Goal: Transaction & Acquisition: Purchase product/service

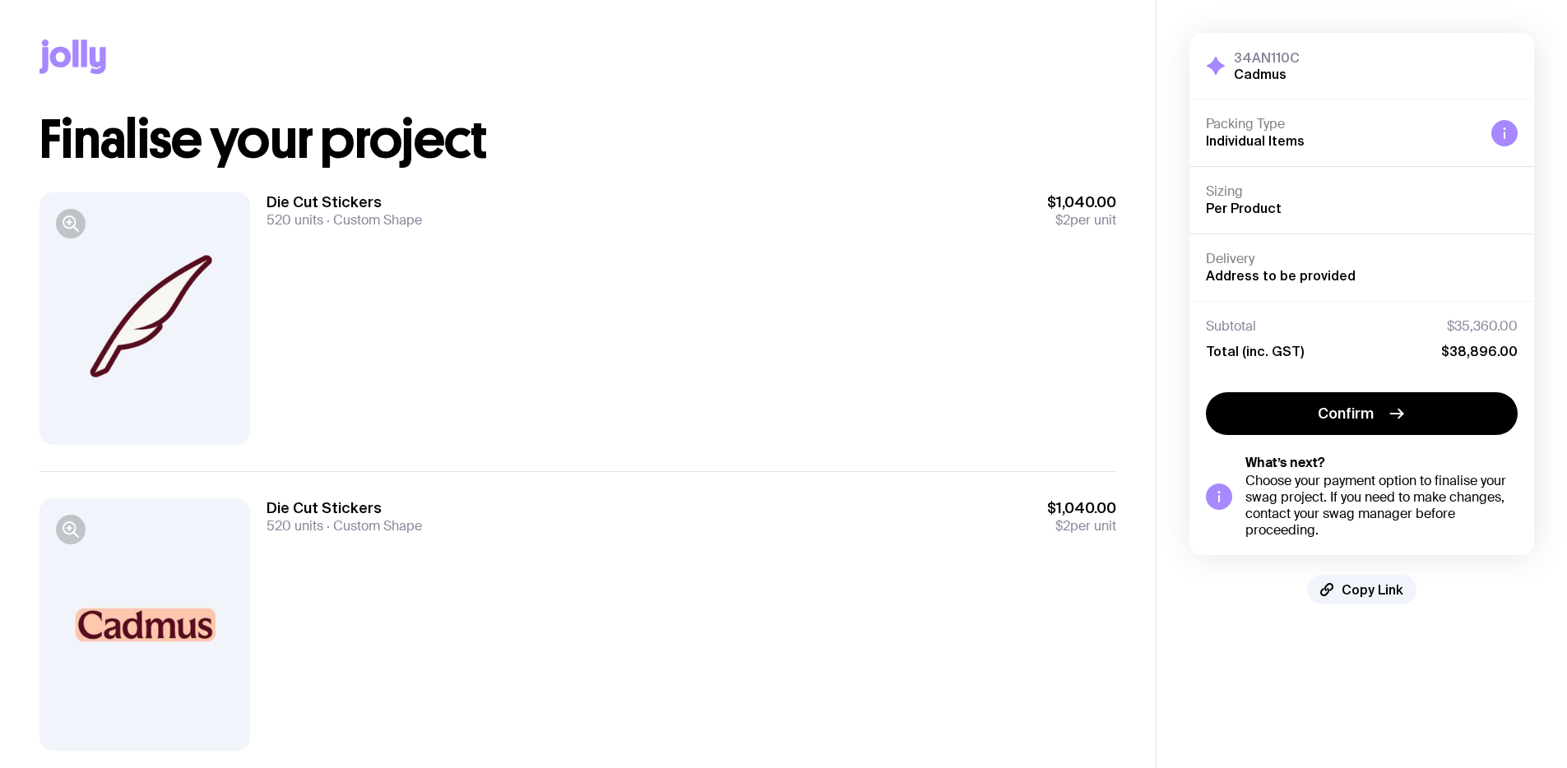
click at [351, 222] on span "Custom Shape" at bounding box center [372, 219] width 99 height 17
click at [344, 222] on span "Custom Shape" at bounding box center [372, 219] width 99 height 17
click at [148, 294] on div at bounding box center [144, 318] width 211 height 253
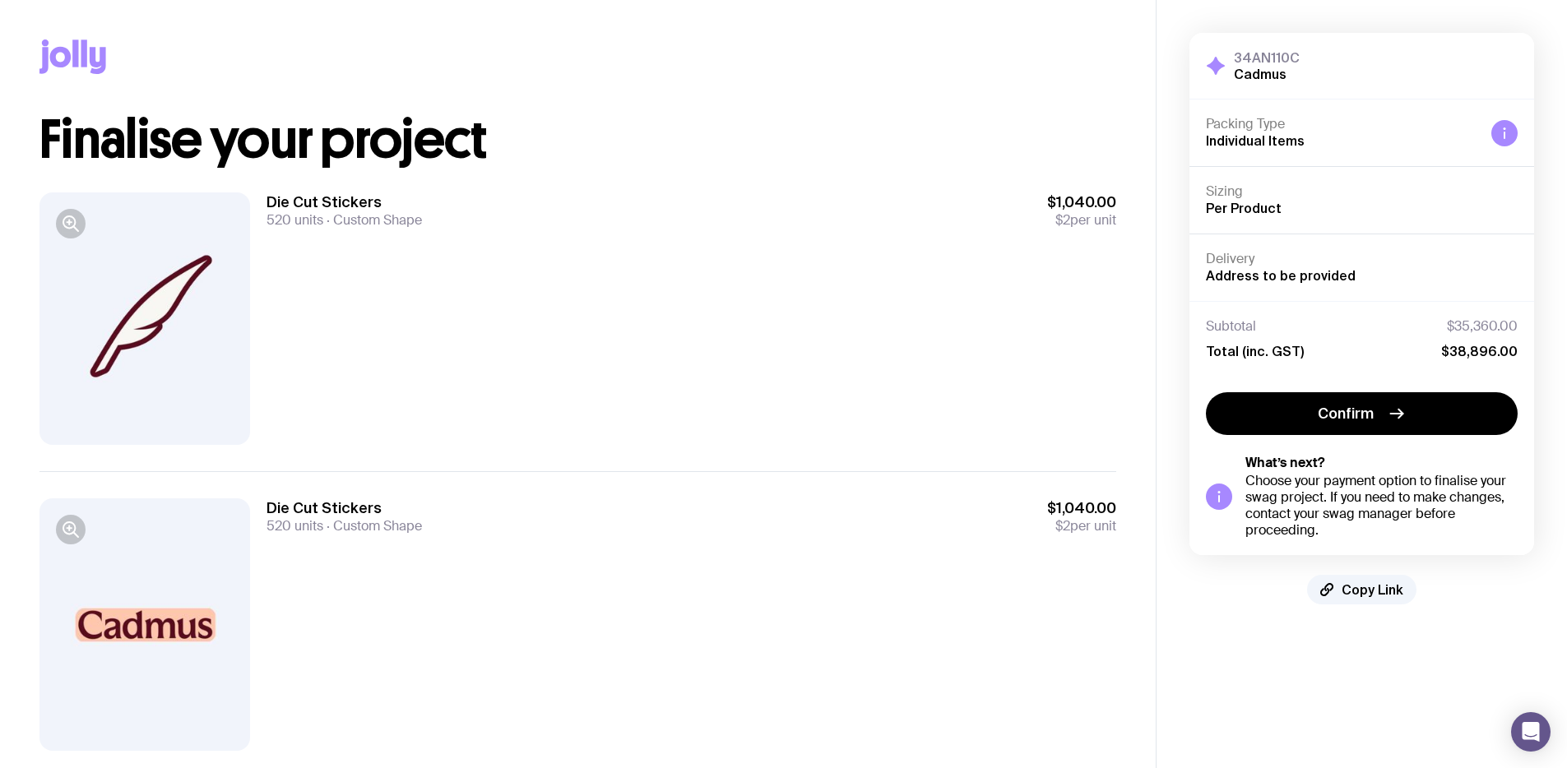
click at [350, 204] on h3 "Die Cut Stickers" at bounding box center [344, 202] width 155 height 20
drag, startPoint x: 319, startPoint y: 219, endPoint x: 398, endPoint y: 219, distance: 79.0
click at [398, 219] on div "520 units Custom Shape" at bounding box center [344, 220] width 155 height 16
click at [398, 219] on span "Custom Shape" at bounding box center [372, 219] width 99 height 17
click at [319, 205] on h3 "Die Cut Stickers" at bounding box center [344, 202] width 155 height 20
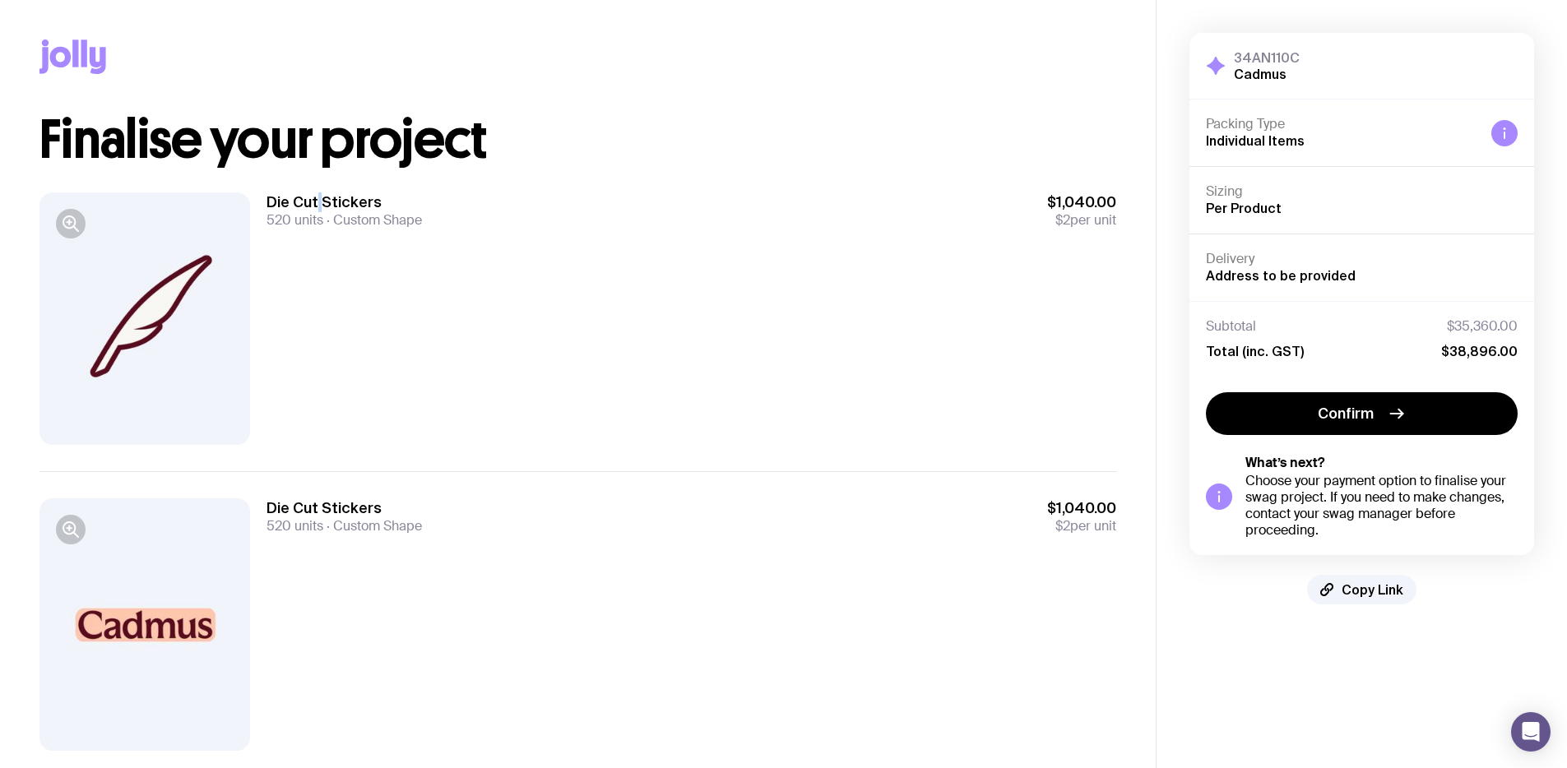
click at [319, 205] on h3 "Die Cut Stickers" at bounding box center [344, 202] width 155 height 20
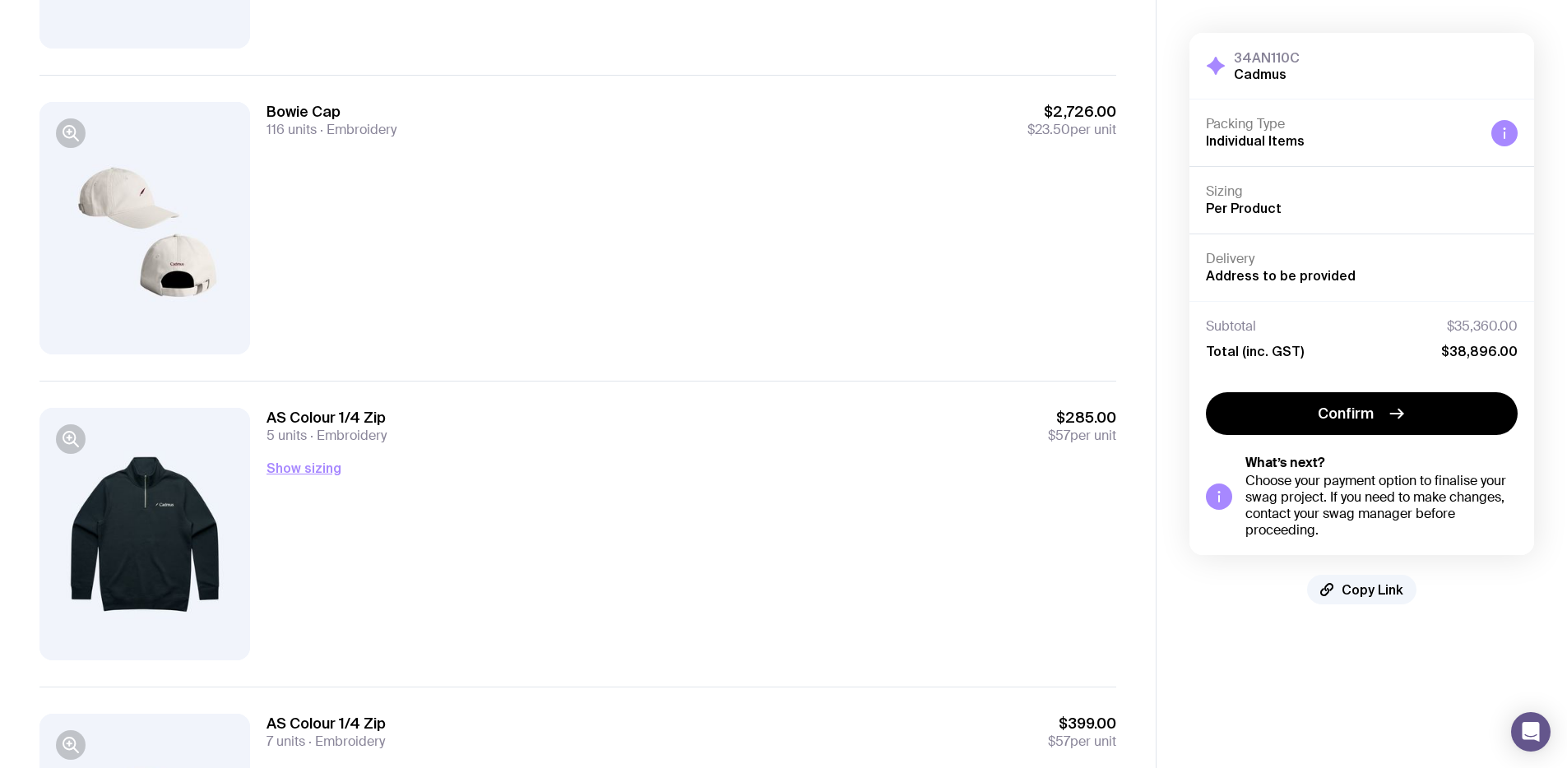
scroll to position [1402, 0]
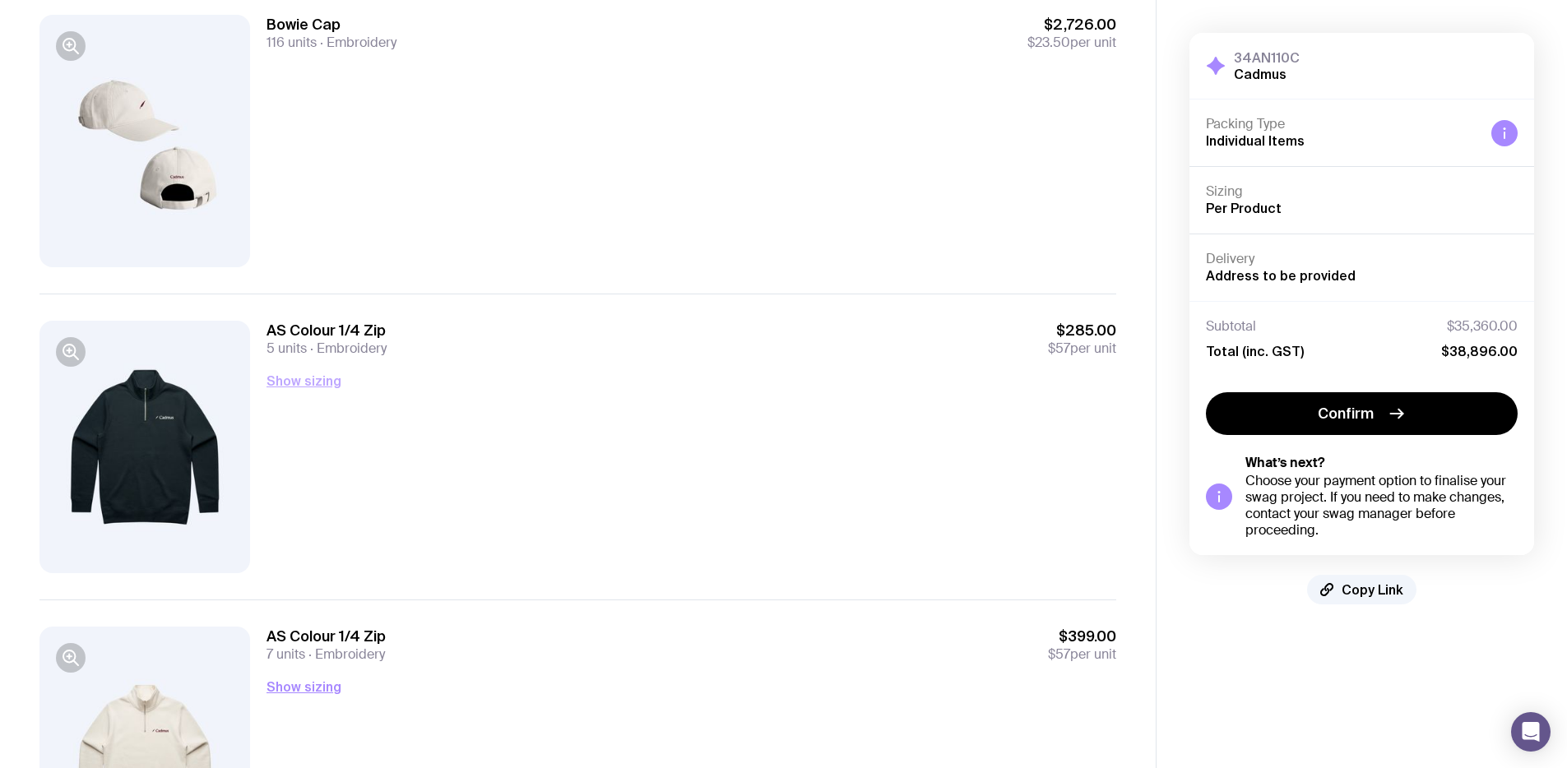
click at [301, 383] on button "Show sizing" at bounding box center [304, 381] width 75 height 20
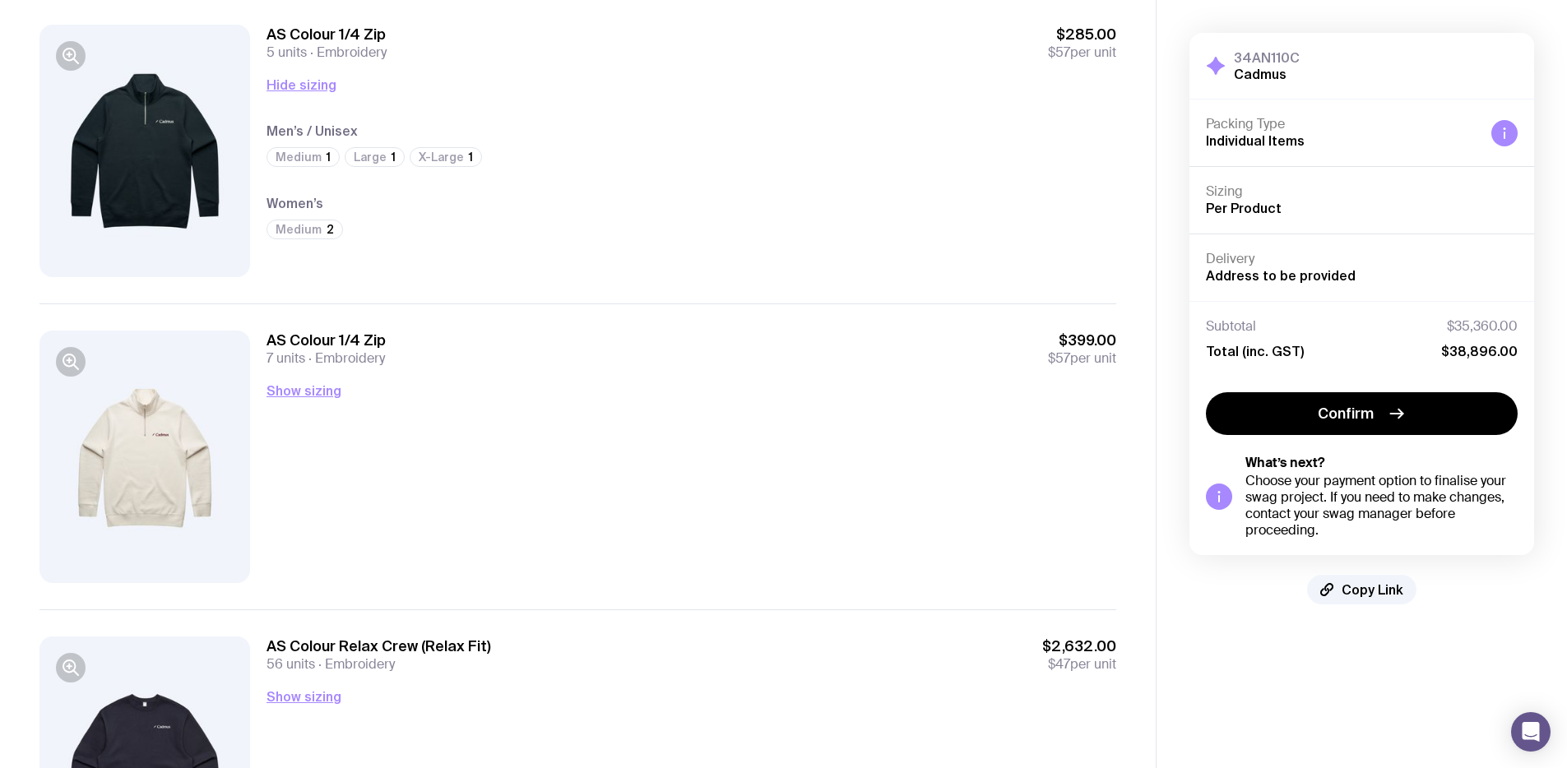
scroll to position [1702, 0]
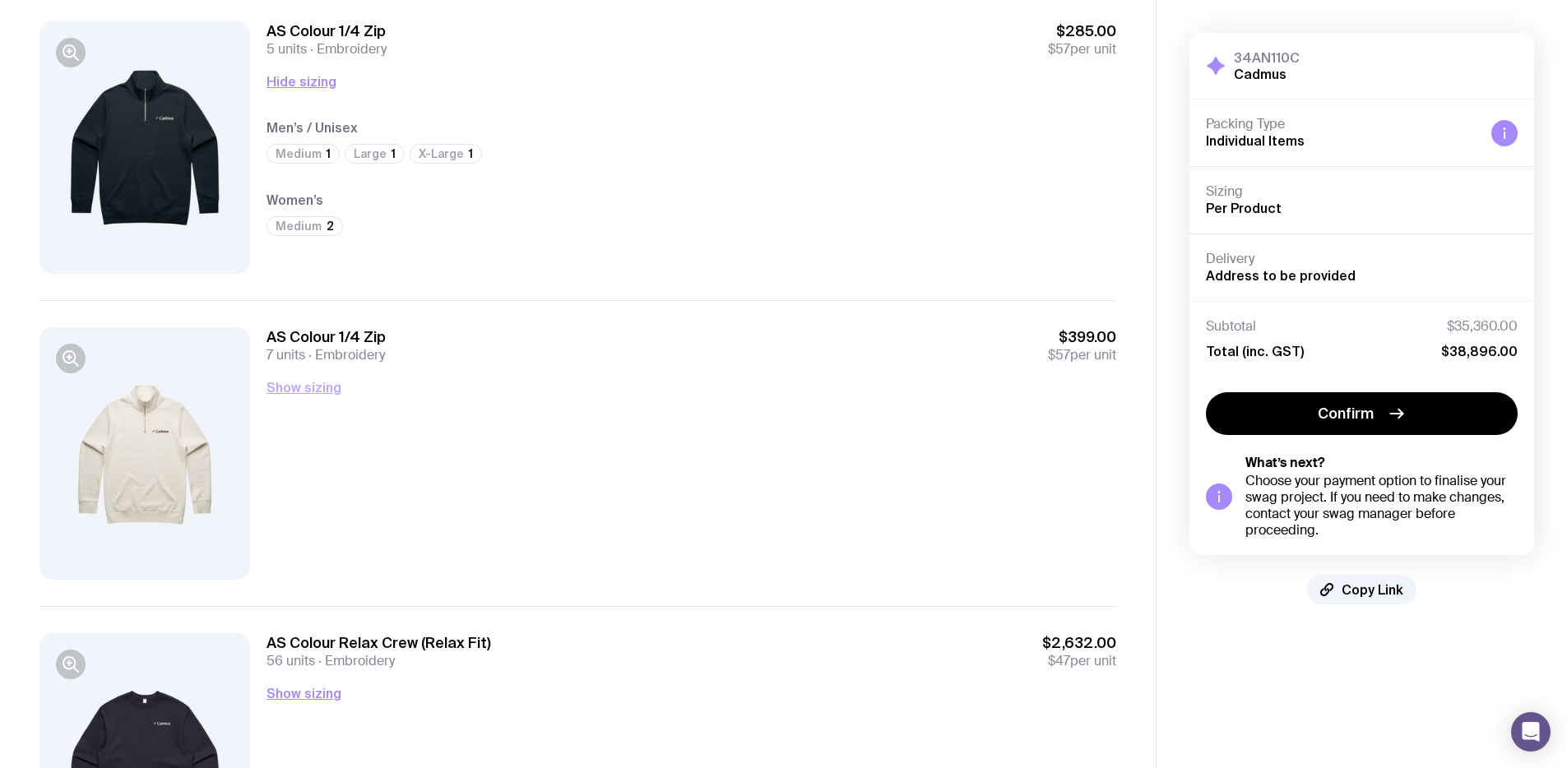
click at [304, 393] on button "Show sizing" at bounding box center [304, 388] width 75 height 20
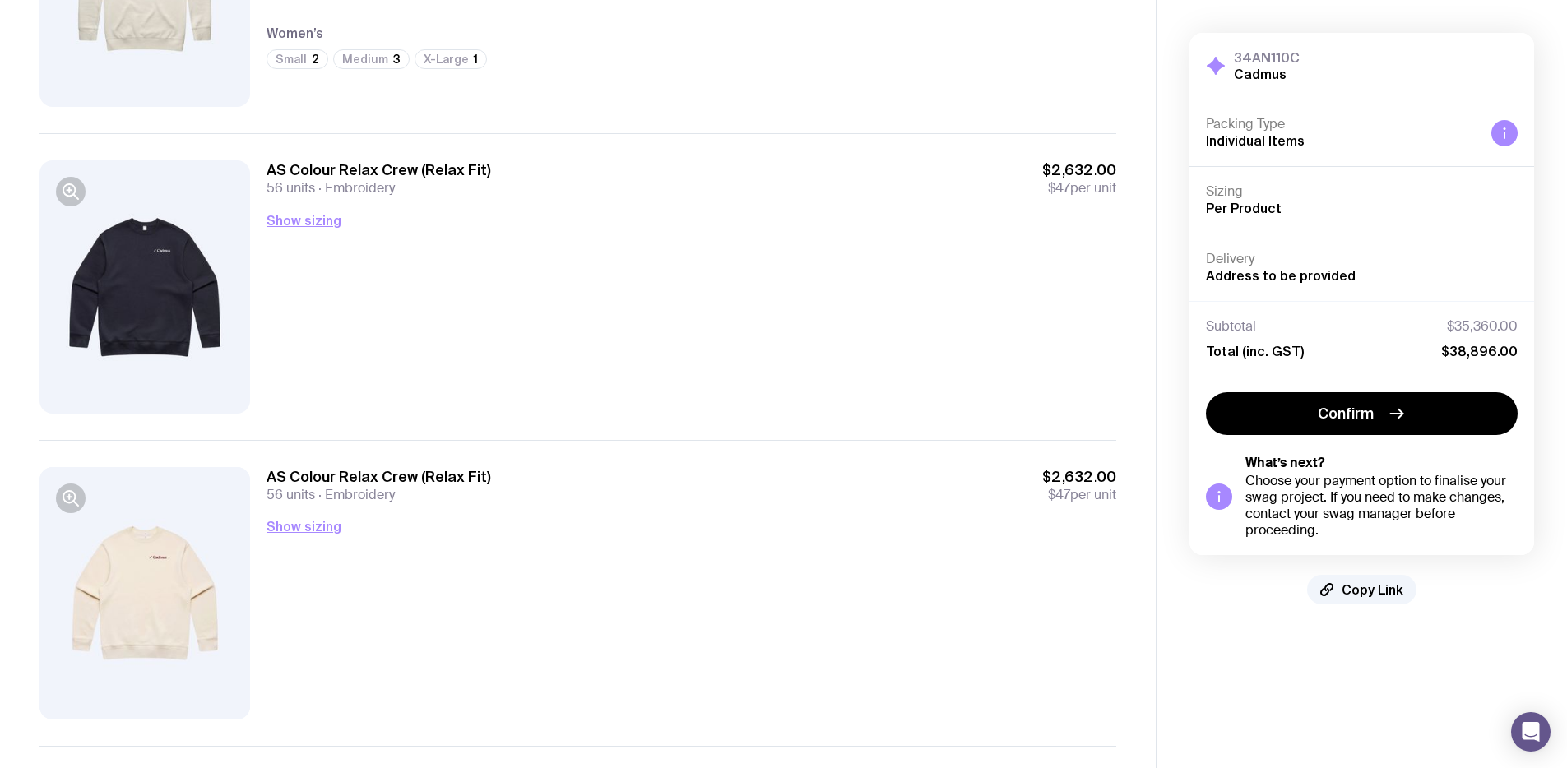
scroll to position [2182, 0]
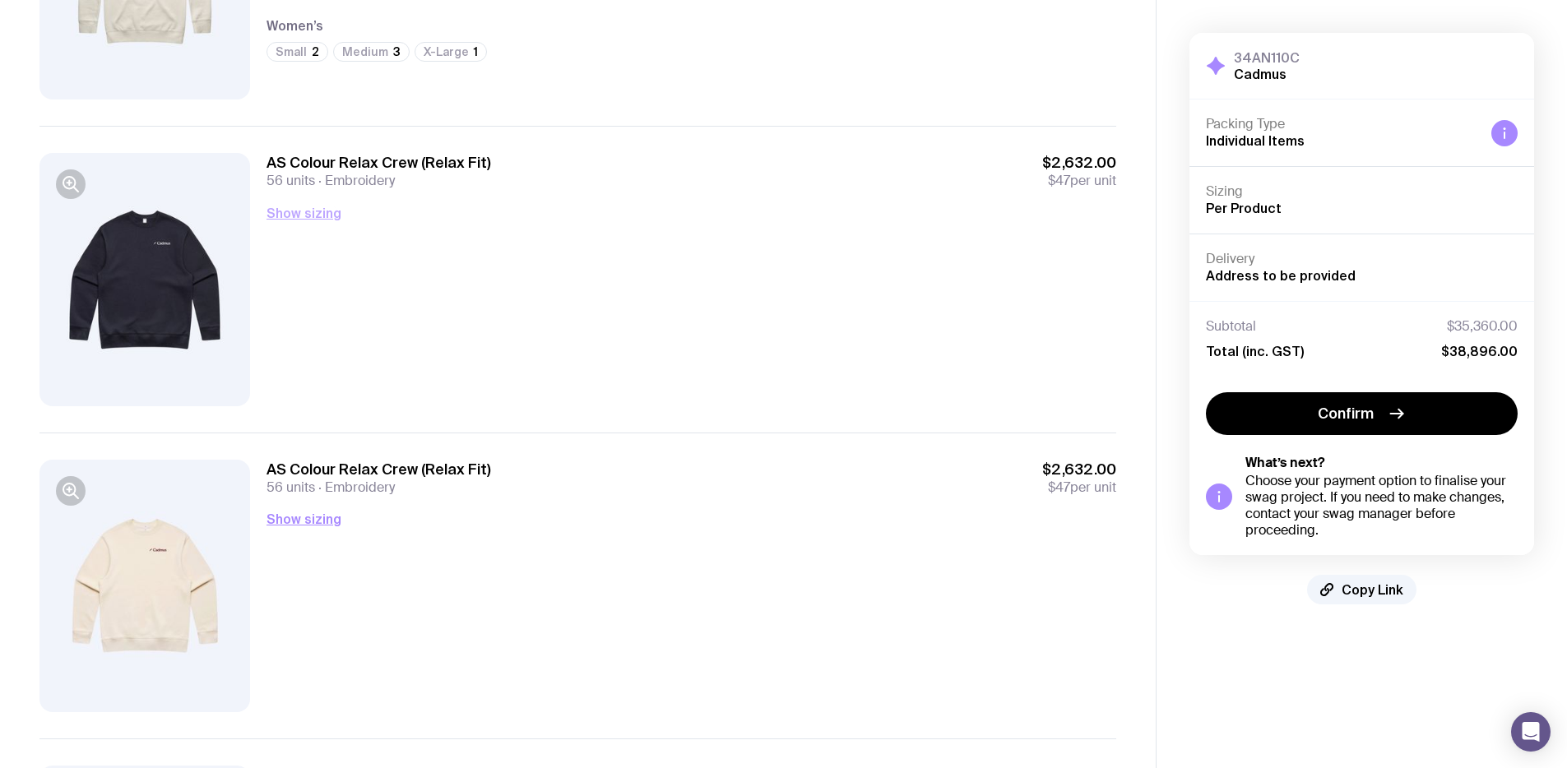
click at [299, 215] on button "Show sizing" at bounding box center [304, 213] width 75 height 20
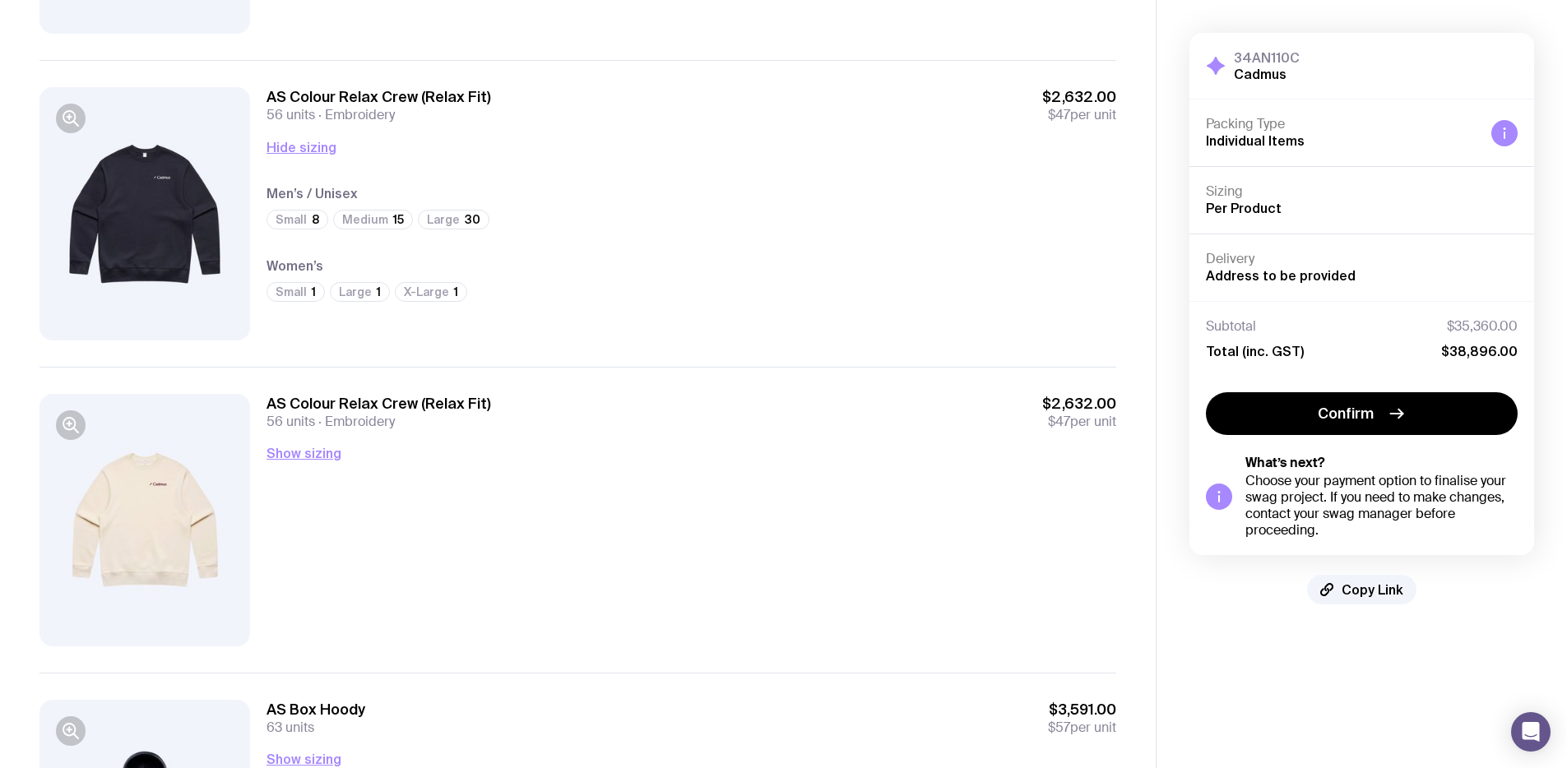
scroll to position [2272, 0]
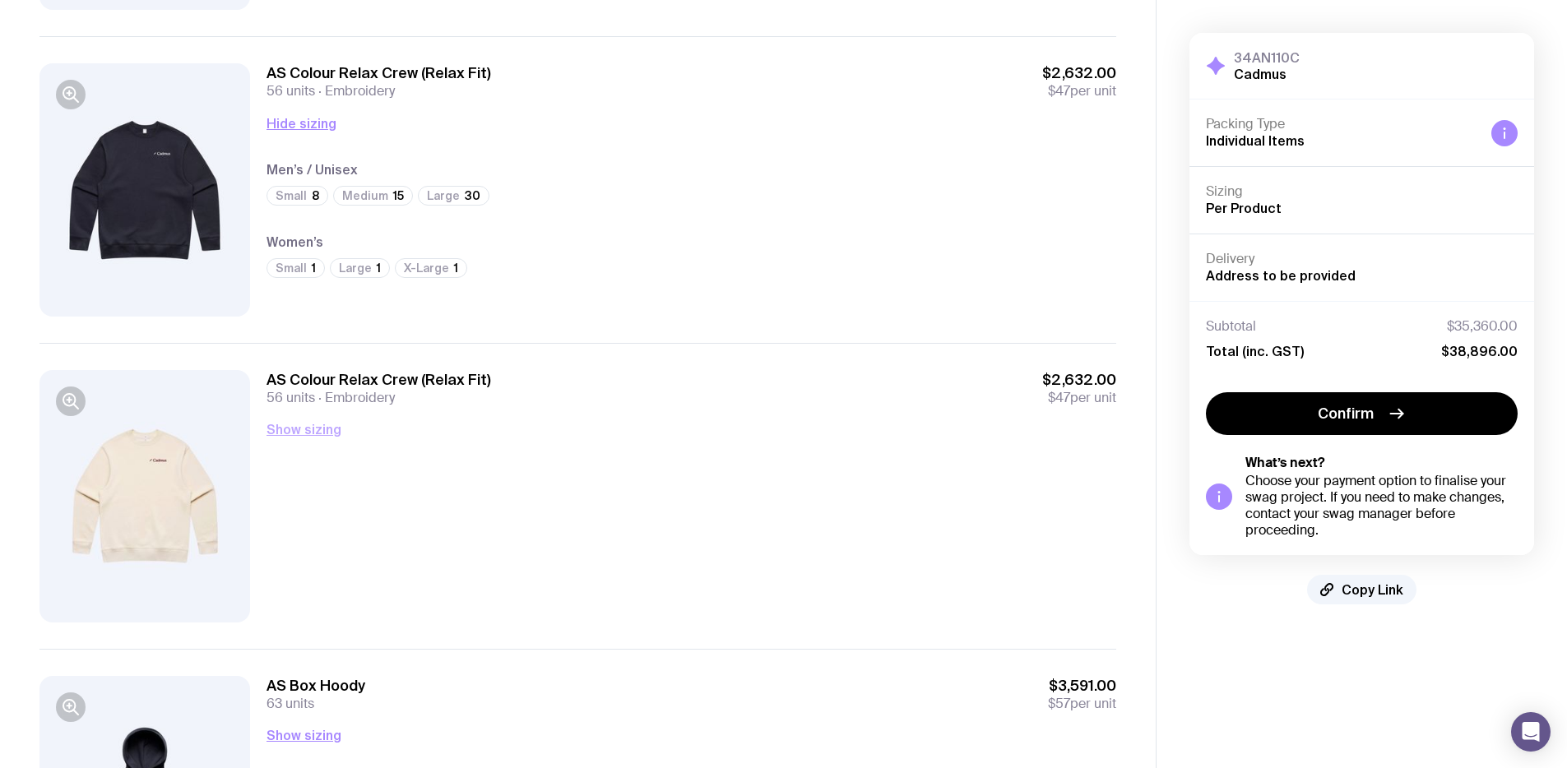
click at [285, 429] on button "Show sizing" at bounding box center [304, 429] width 75 height 20
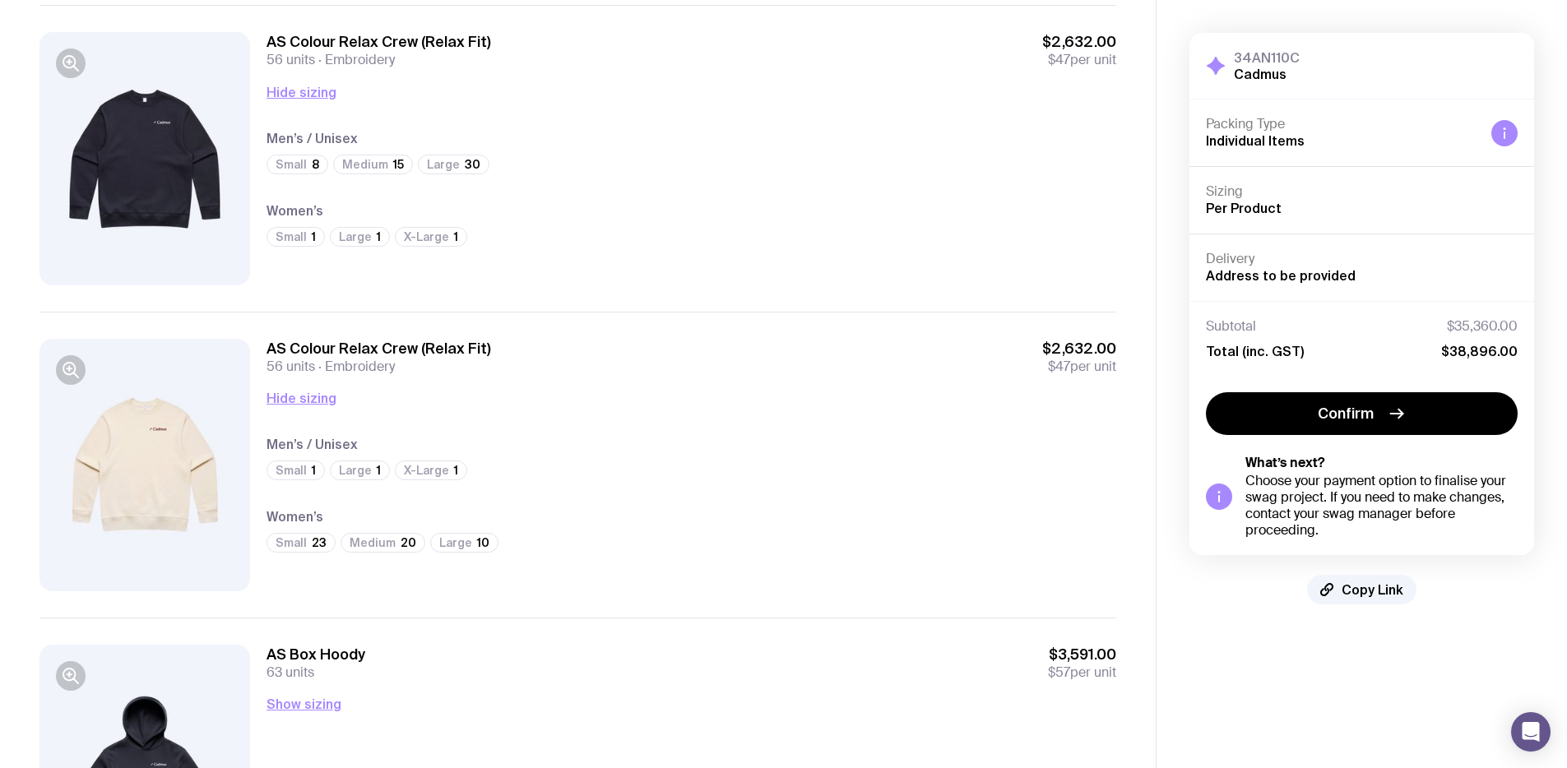
scroll to position [2330, 0]
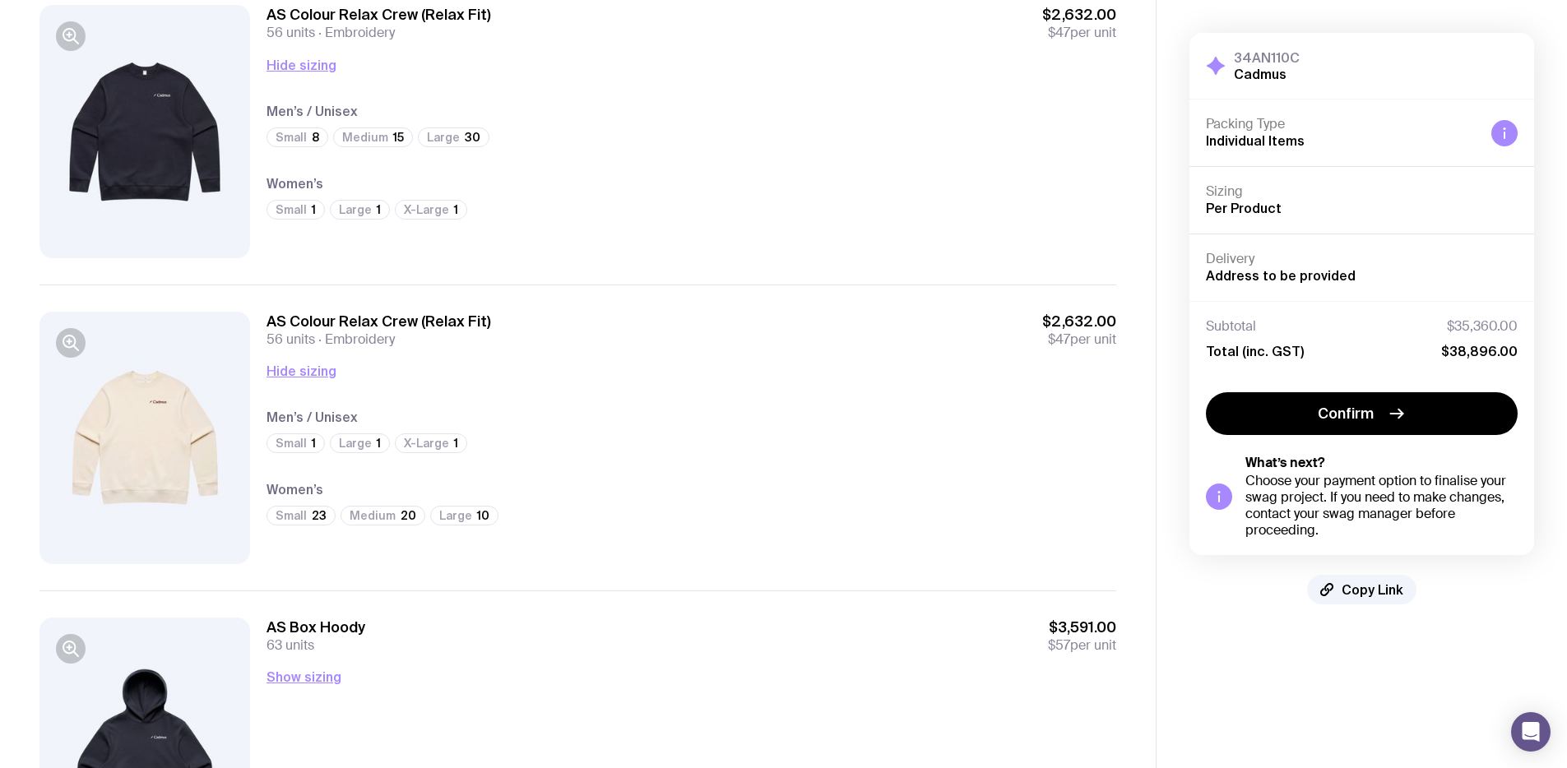
click at [480, 432] on div "Men’s / Unisex Small 1 Large 1 X-Large 1" at bounding box center [692, 432] width 850 height 51
drag, startPoint x: 484, startPoint y: 470, endPoint x: 263, endPoint y: 406, distance: 230.6
click at [262, 406] on div "AS Colour Relax Crew (Relax Fit) 56 units Embroidery $2,632.00 $47 per unit Hid…" at bounding box center [577, 438] width 1077 height 306
click at [614, 456] on div "Small 1 Large 1 X-Large 1" at bounding box center [692, 445] width 850 height 25
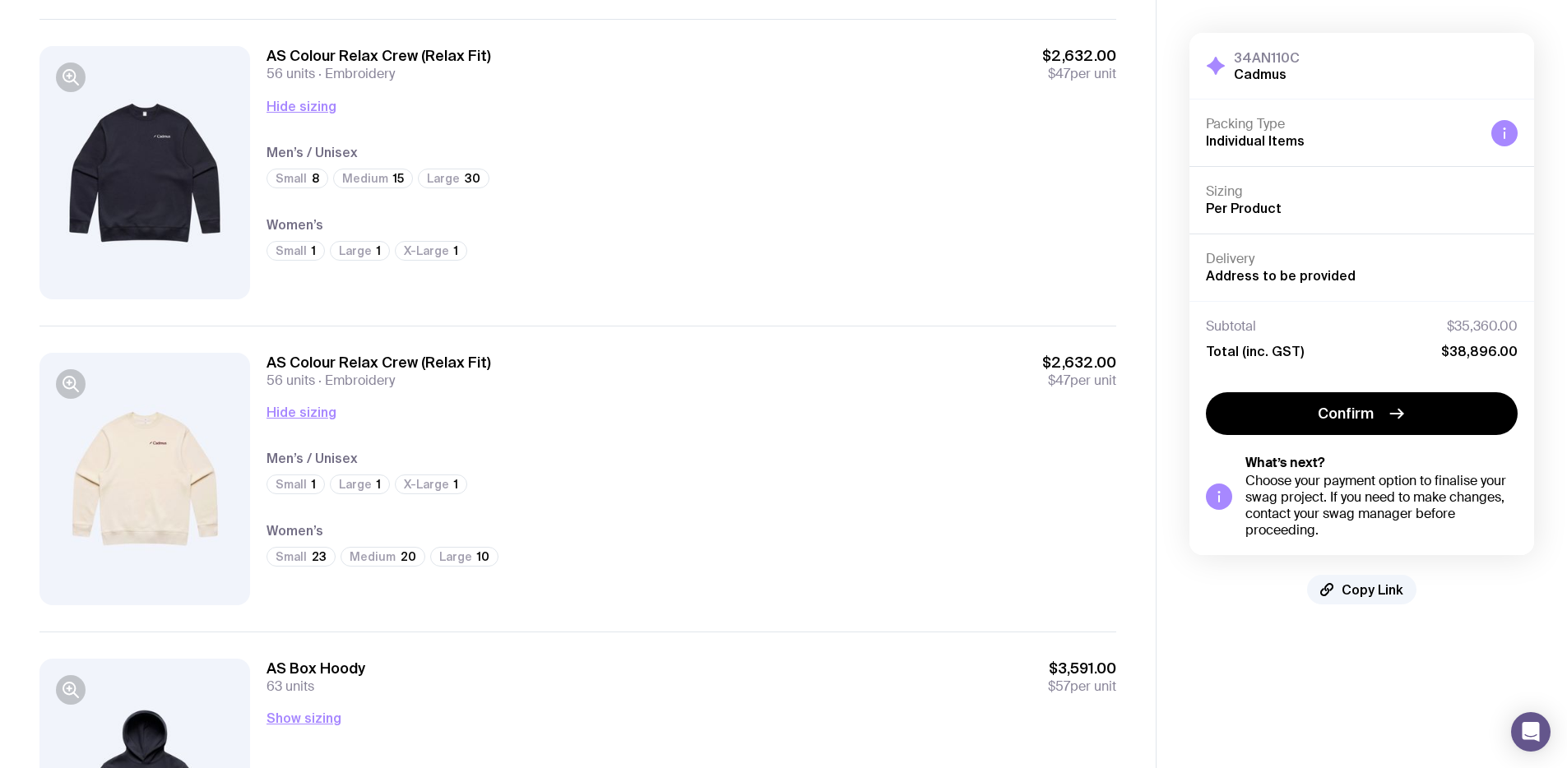
scroll to position [2277, 0]
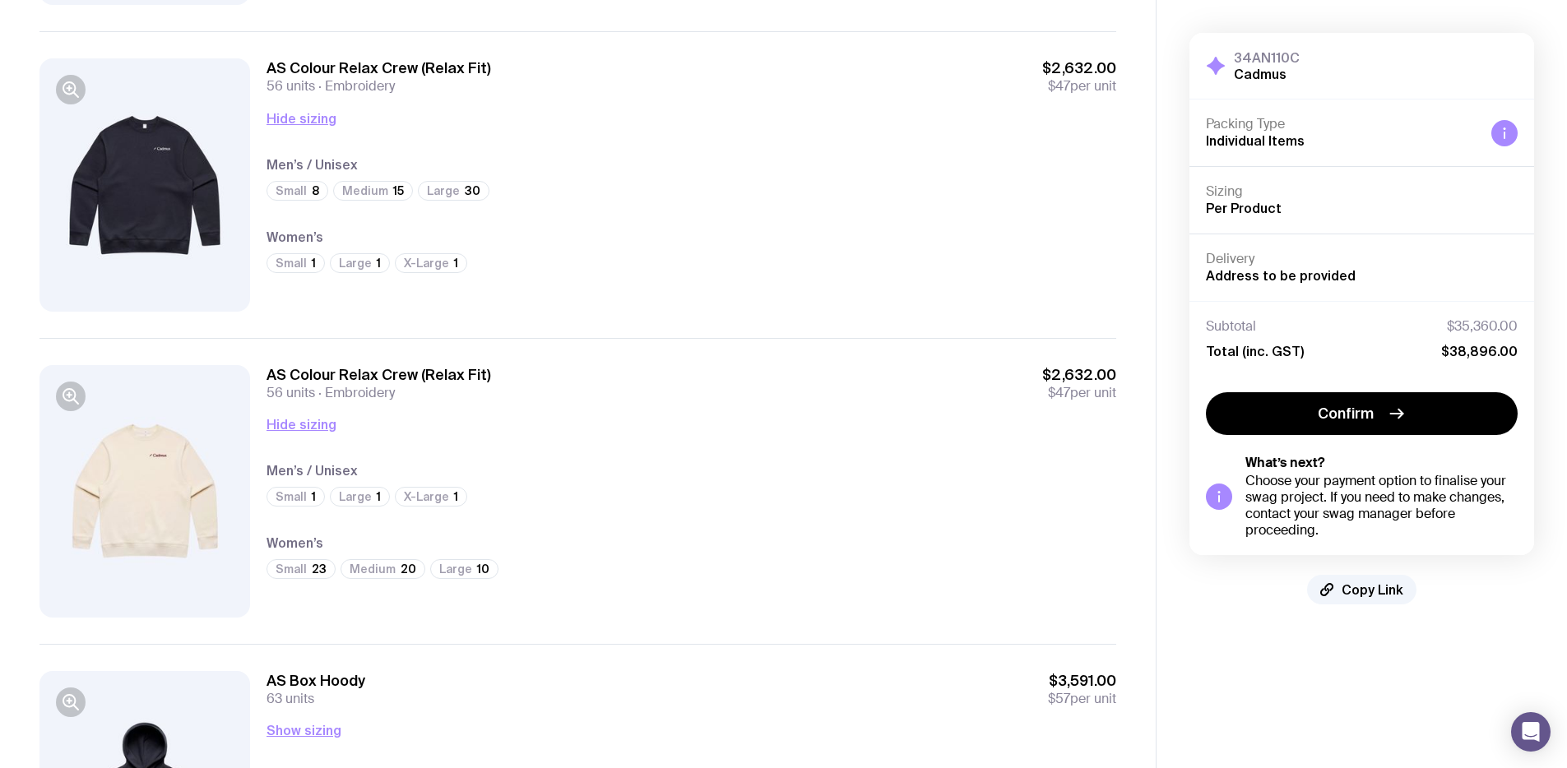
click at [299, 195] on span "Small" at bounding box center [291, 190] width 31 height 13
drag, startPoint x: 308, startPoint y: 191, endPoint x: 325, endPoint y: 191, distance: 17.3
click at [325, 191] on div "Small 8" at bounding box center [298, 191] width 62 height 20
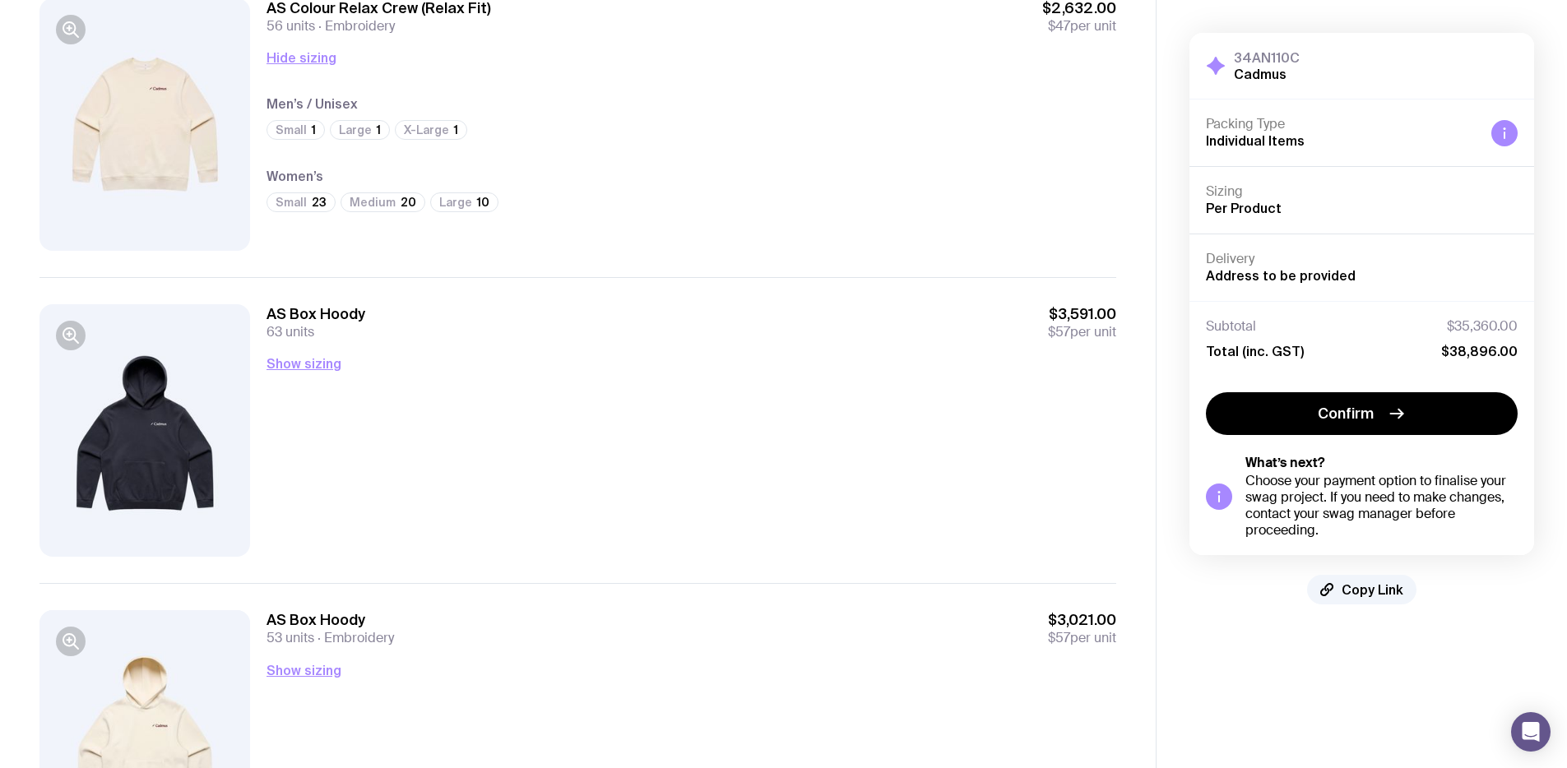
scroll to position [2653, 0]
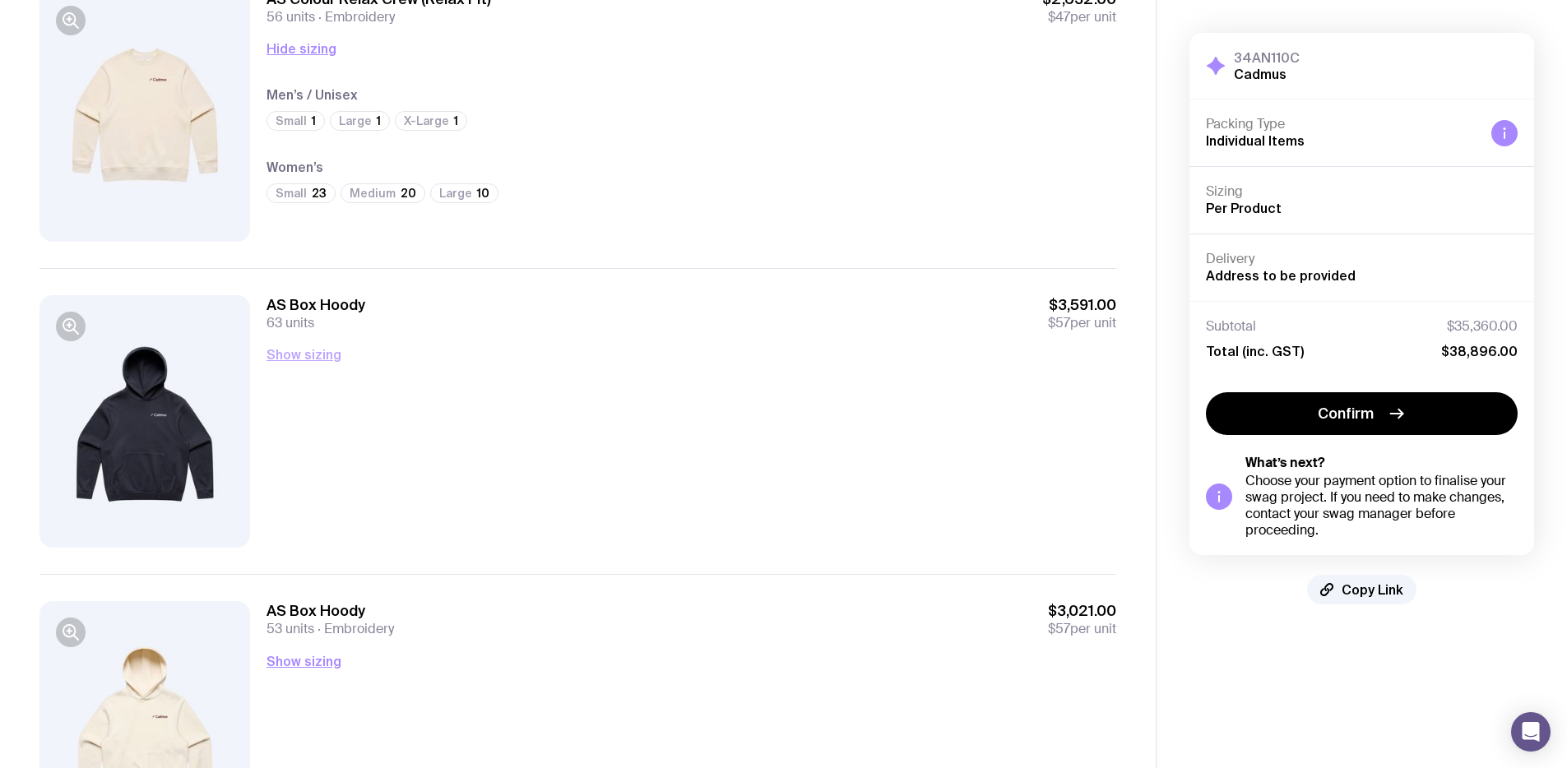
click at [309, 355] on button "Show sizing" at bounding box center [304, 355] width 75 height 20
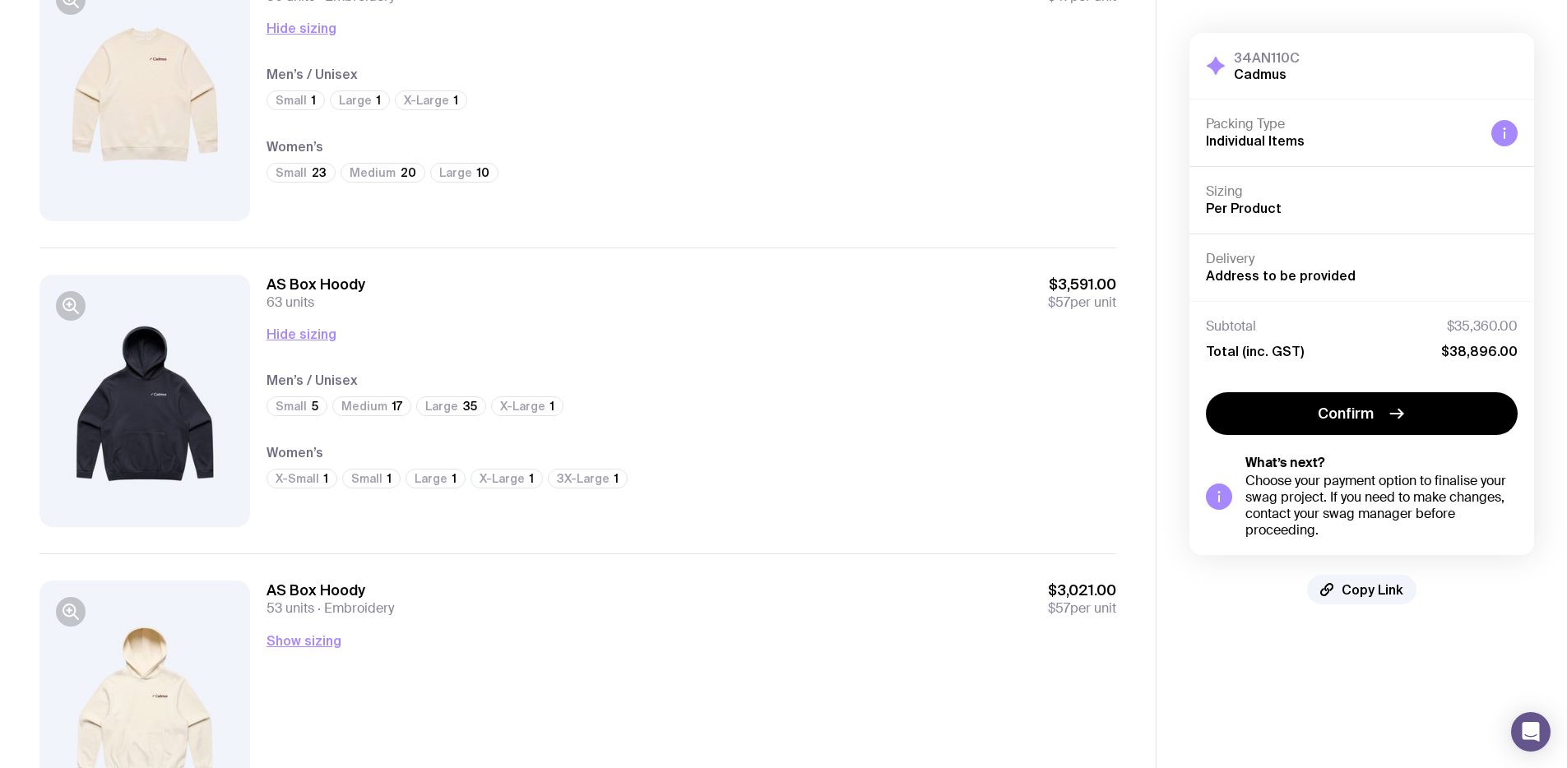
scroll to position [2675, 0]
click at [1287, 493] on div "Choose your payment option to finalise your swag project. If you need to make c…" at bounding box center [1381, 506] width 272 height 66
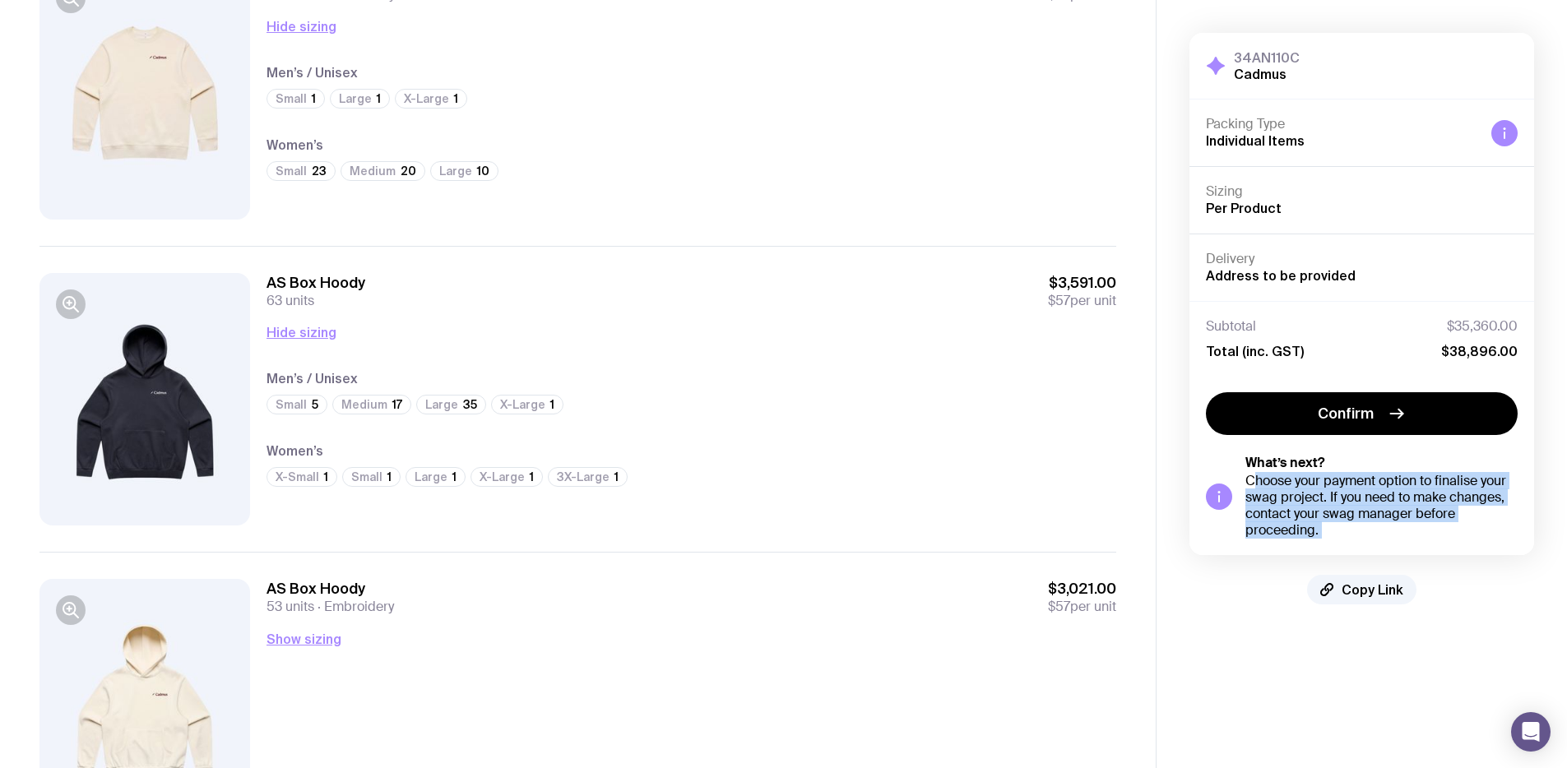
click at [1287, 493] on div "Choose your payment option to finalise your swag project. If you need to make c…" at bounding box center [1381, 506] width 272 height 66
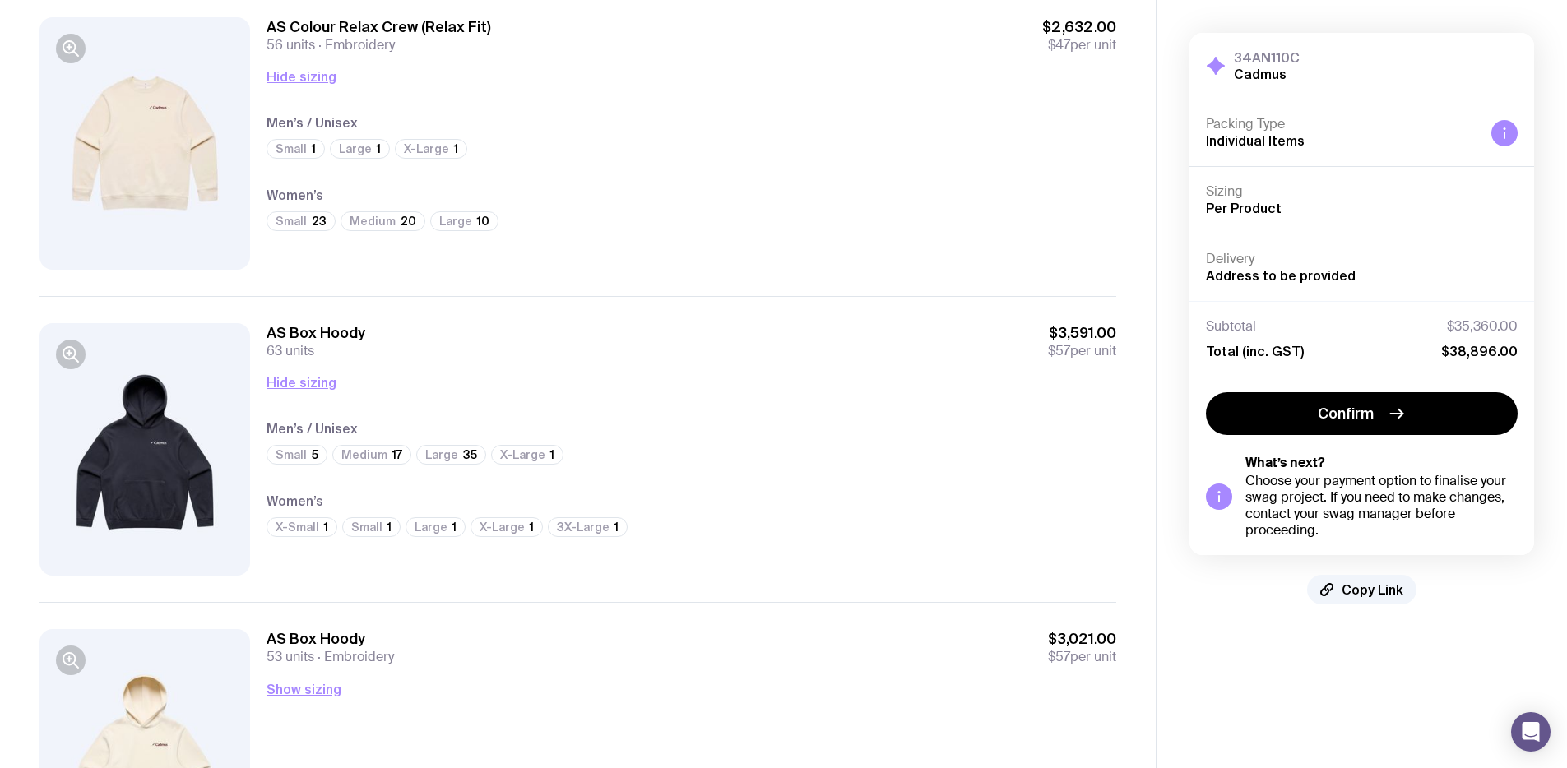
scroll to position [2623, 0]
drag, startPoint x: 671, startPoint y: 552, endPoint x: 410, endPoint y: 531, distance: 262.4
click at [410, 531] on div "AS Box Hoody 63 units $3,591.00 $57 per unit Hide sizing Men’s / Unisex Small 5…" at bounding box center [692, 451] width 850 height 253
click at [366, 553] on div "AS Box Hoody 63 units $3,591.00 $57 per unit Hide sizing Men’s / Unisex Small 5…" at bounding box center [692, 451] width 850 height 253
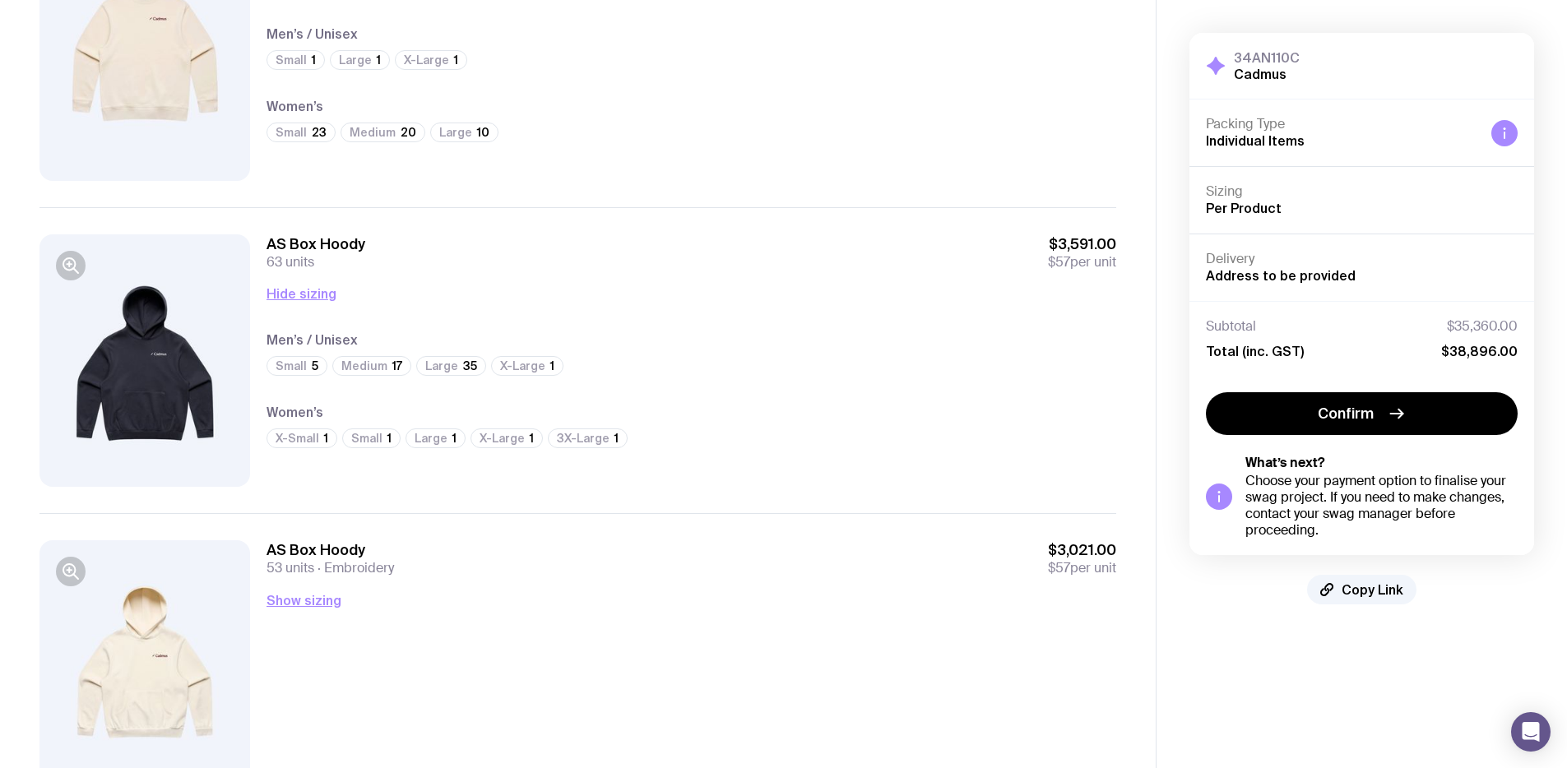
scroll to position [2797, 0]
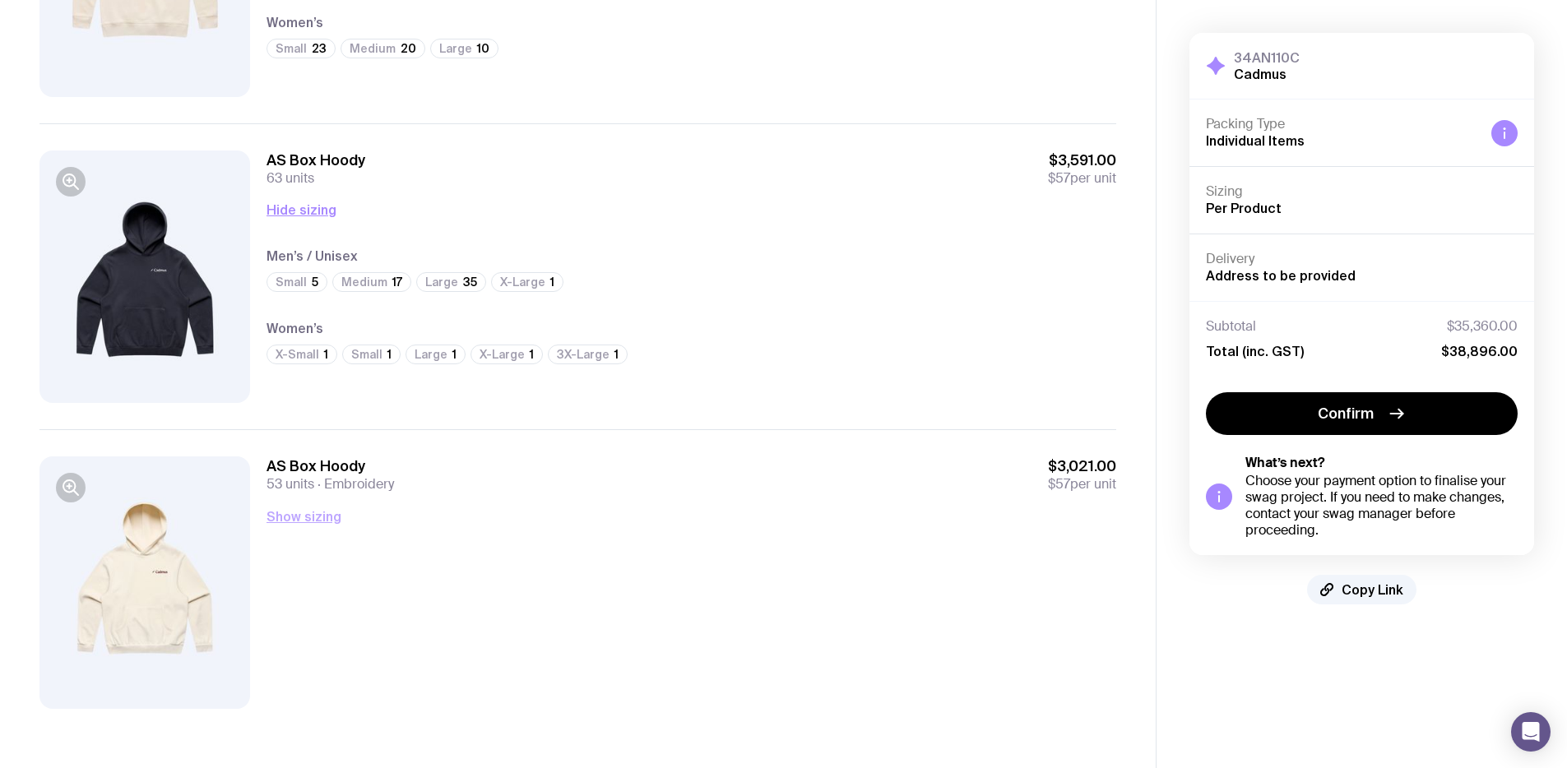
click at [292, 519] on button "Show sizing" at bounding box center [304, 517] width 75 height 20
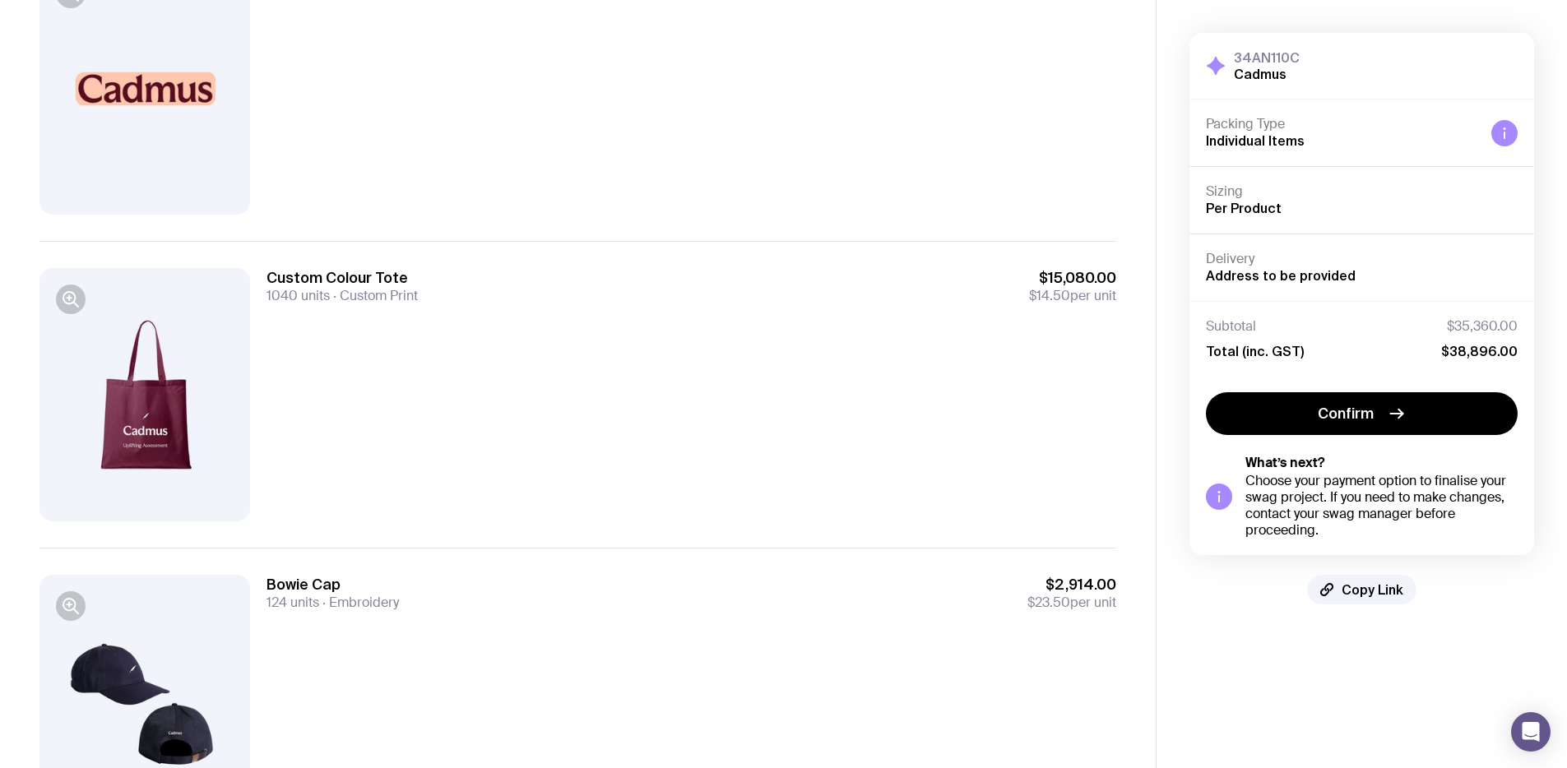
scroll to position [0, 0]
